Goal: Transaction & Acquisition: Purchase product/service

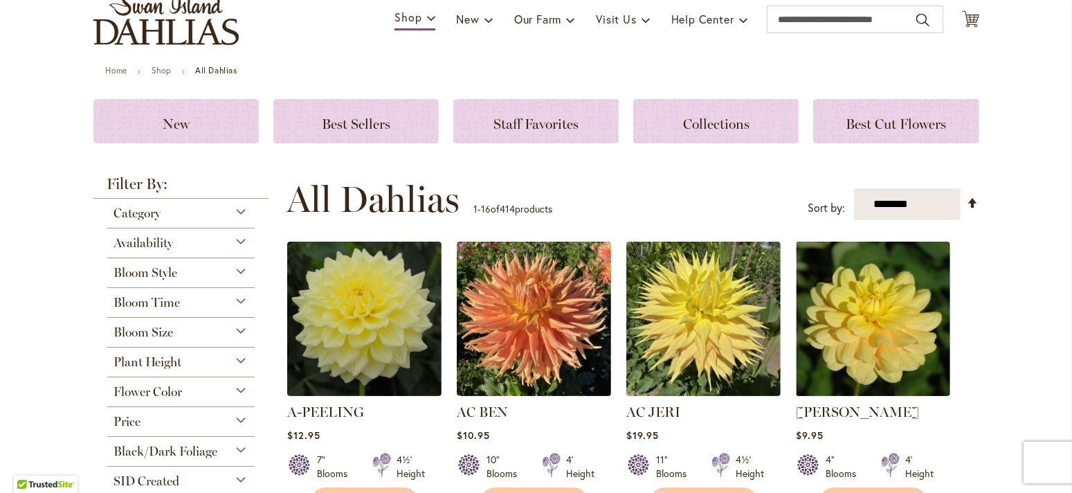
scroll to position [141, 0]
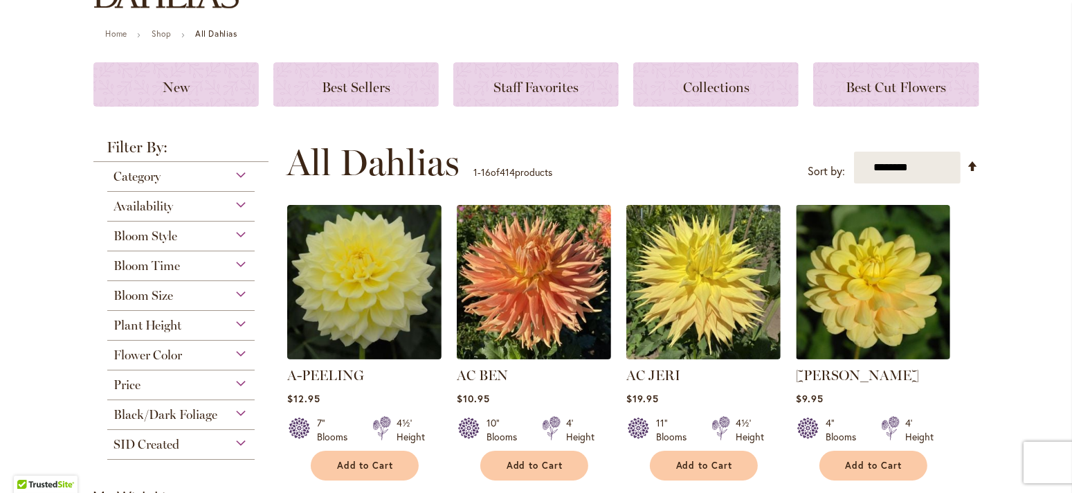
click at [234, 350] on div "Flower Color" at bounding box center [181, 352] width 148 height 22
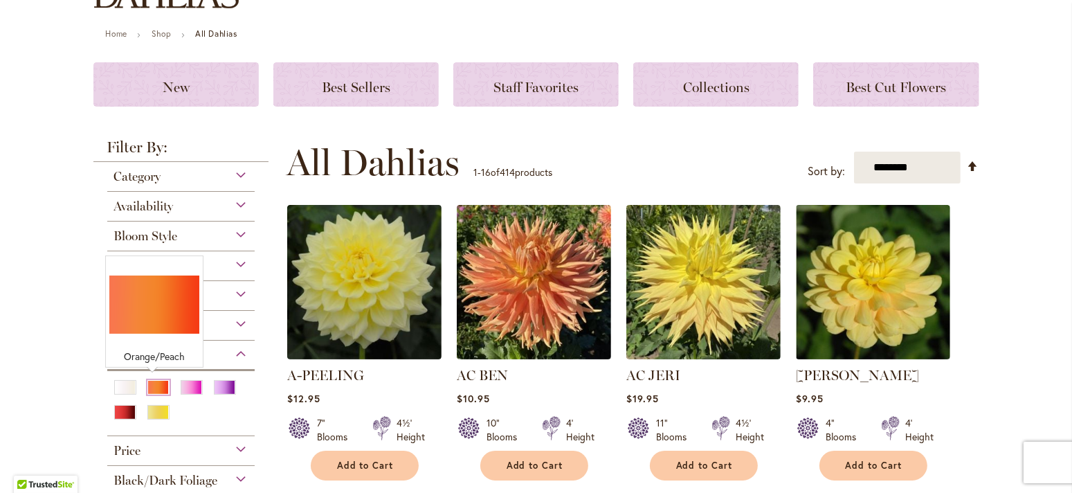
click at [148, 380] on div "Orange/Peach" at bounding box center [158, 387] width 22 height 15
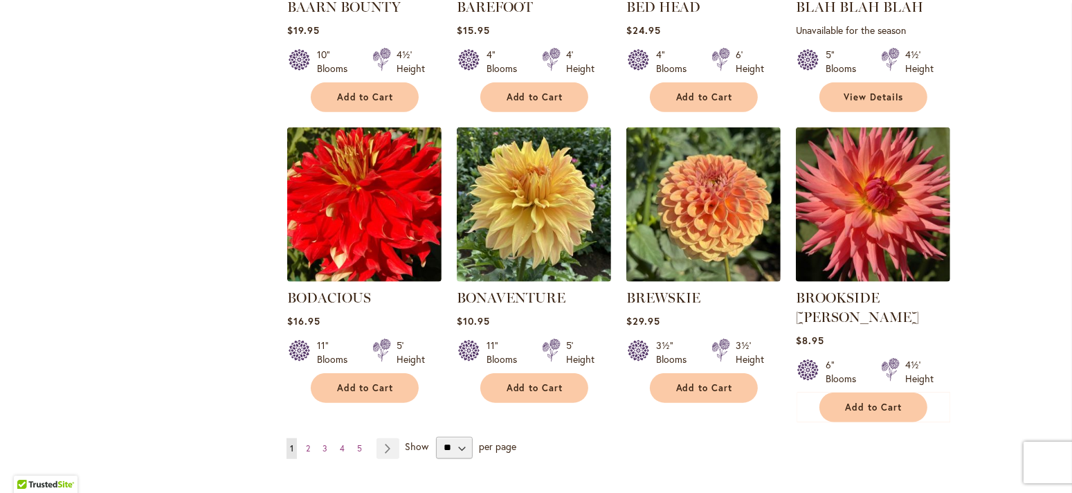
scroll to position [1108, 0]
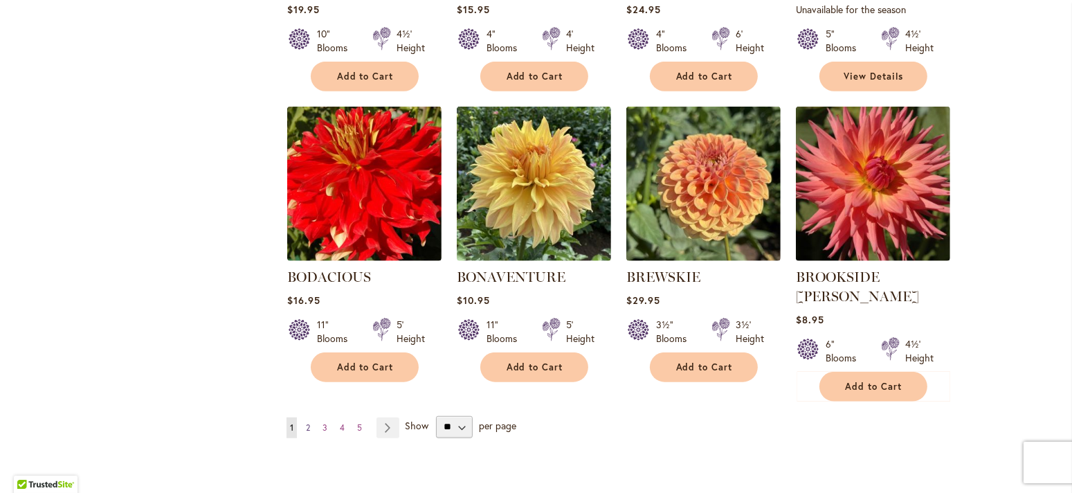
click at [306, 422] on span "2" at bounding box center [308, 427] width 4 height 10
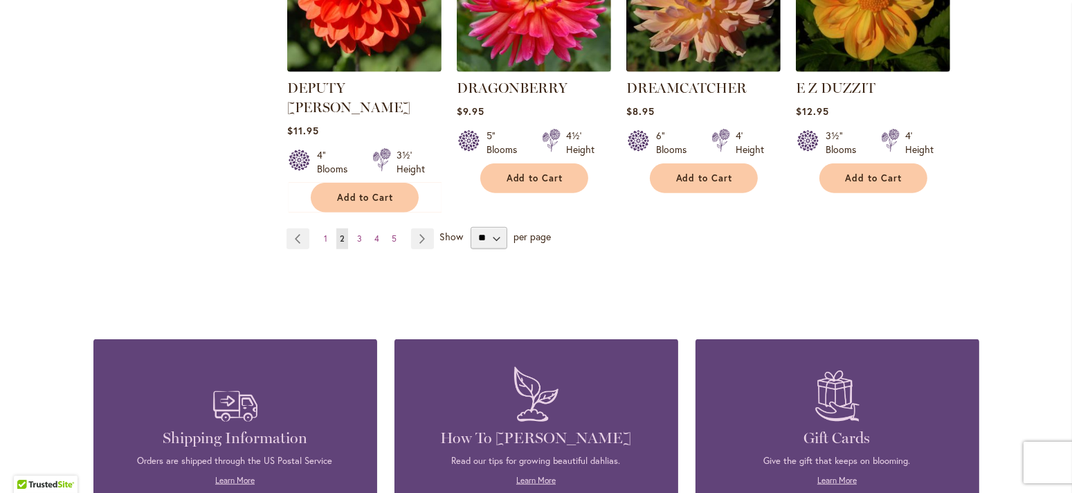
scroll to position [1329, 0]
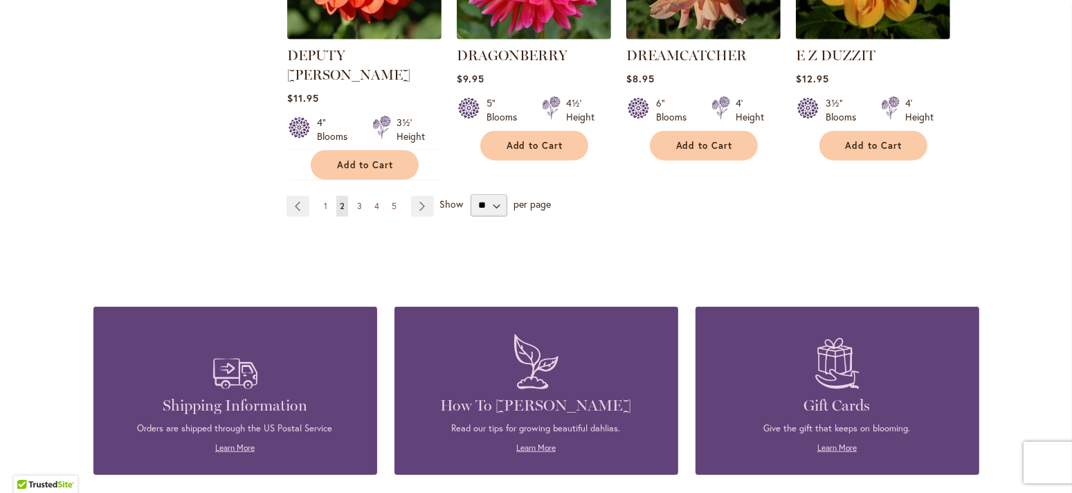
click at [357, 201] on span "3" at bounding box center [359, 206] width 5 height 10
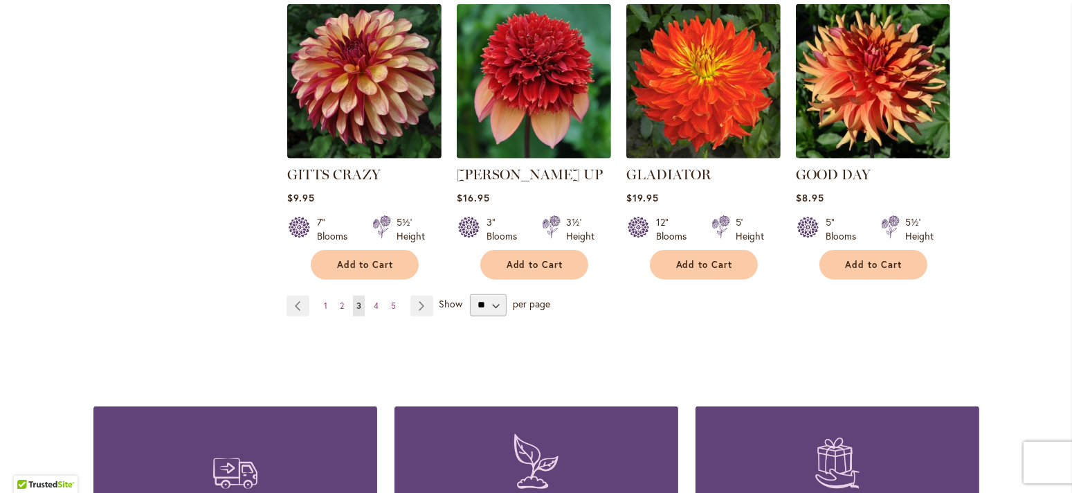
scroll to position [1274, 0]
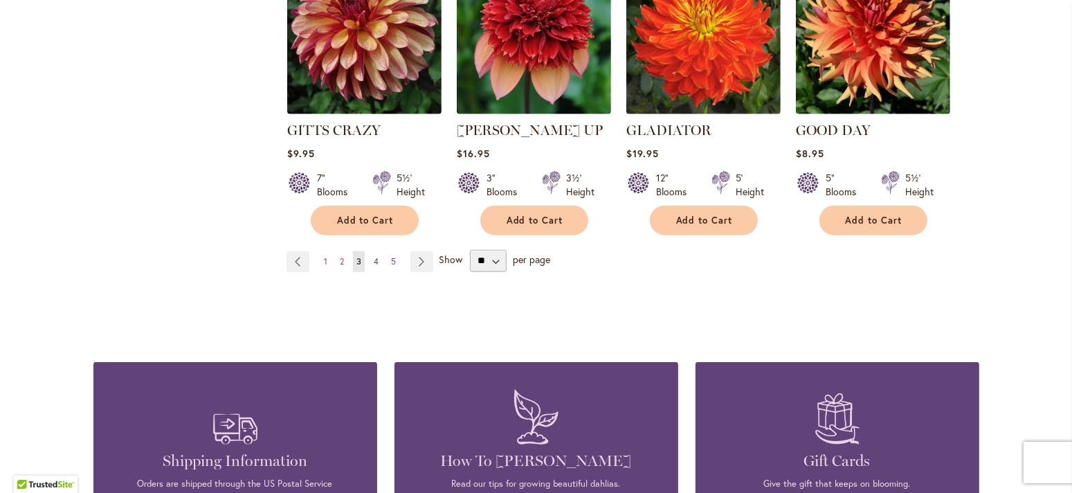
click at [374, 256] on span "4" at bounding box center [376, 261] width 5 height 10
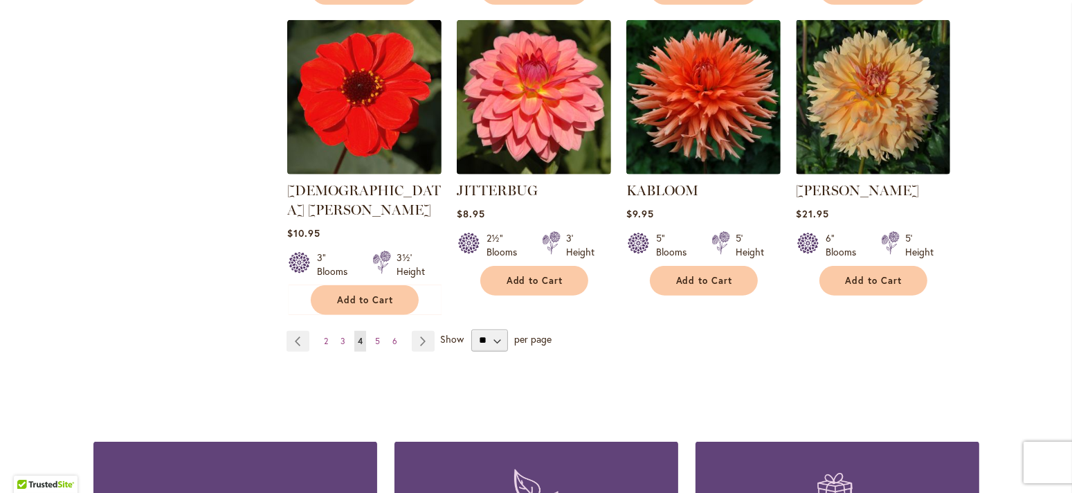
scroll to position [1200, 0]
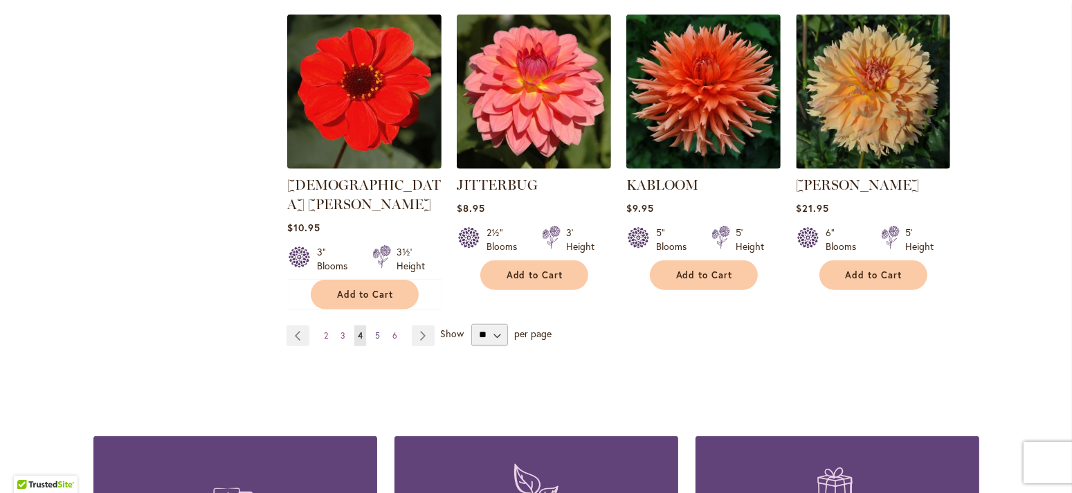
click at [375, 330] on span "5" at bounding box center [377, 335] width 5 height 10
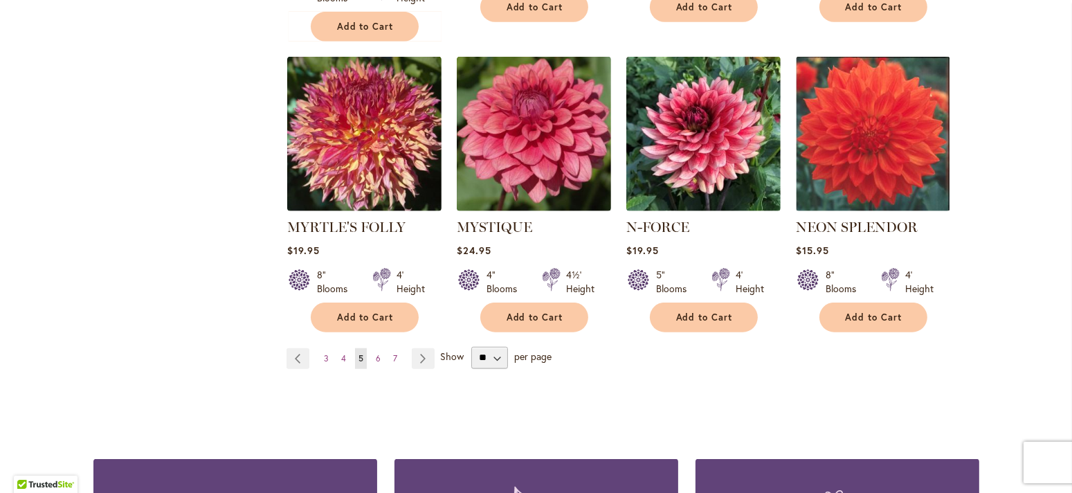
scroll to position [1162, 0]
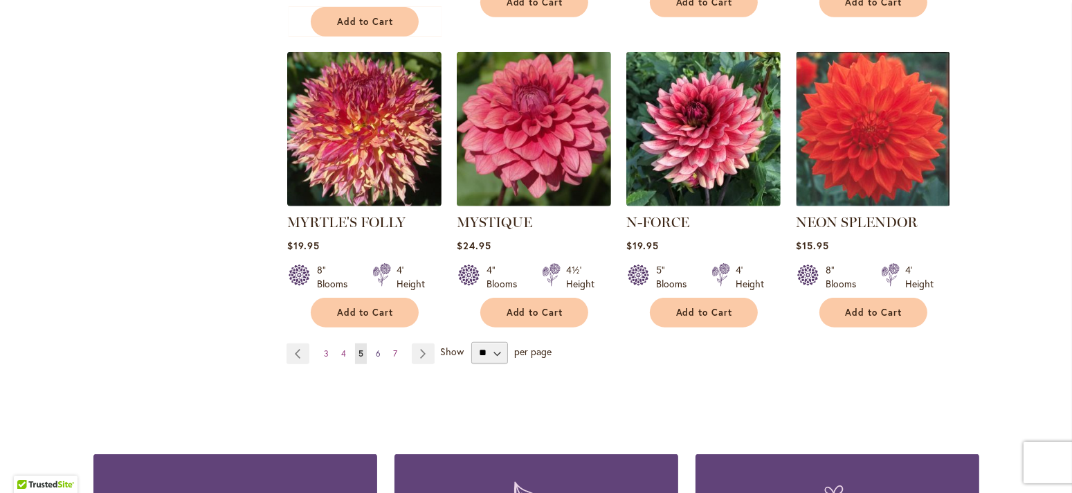
click at [376, 348] on span "6" at bounding box center [378, 353] width 5 height 10
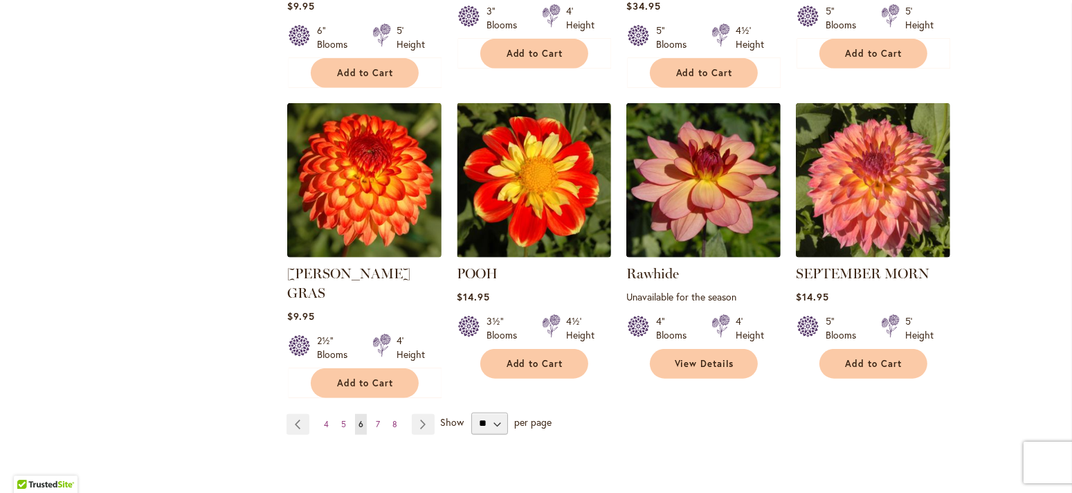
scroll to position [1135, 0]
